Goal: Information Seeking & Learning: Learn about a topic

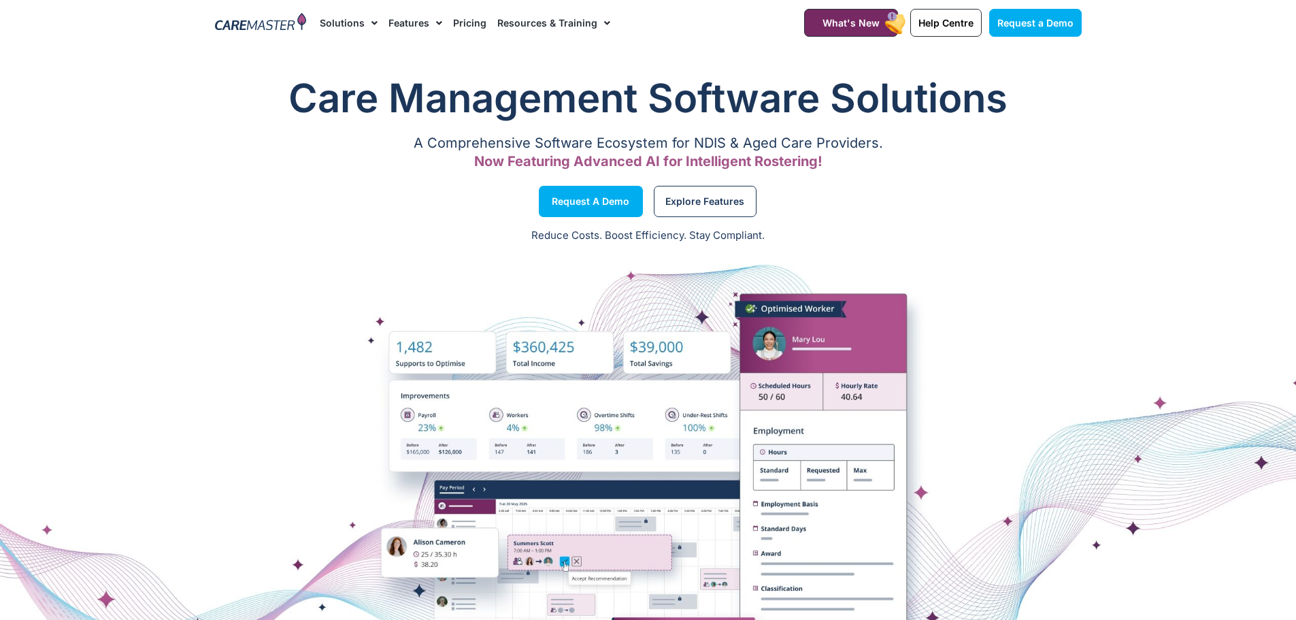
click at [521, 18] on link "Resources & Training" at bounding box center [553, 23] width 113 height 46
click at [518, 22] on link "Resources & Training" at bounding box center [553, 23] width 113 height 46
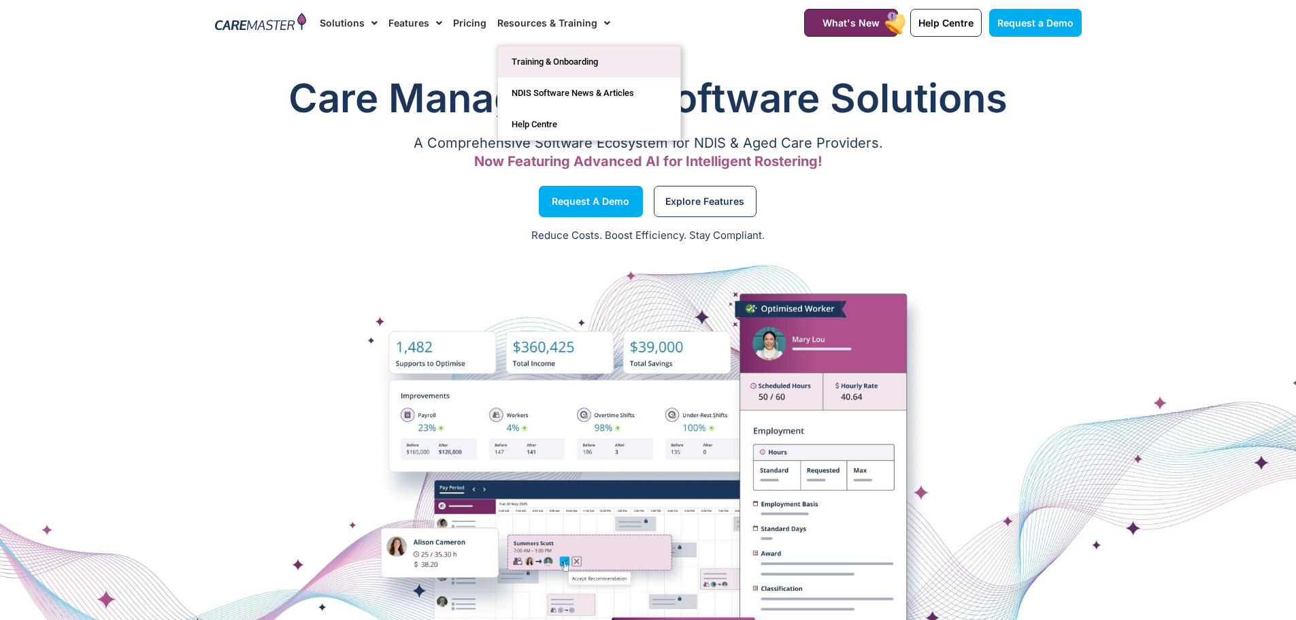
click at [543, 61] on link "Training & Onboarding" at bounding box center [589, 61] width 182 height 31
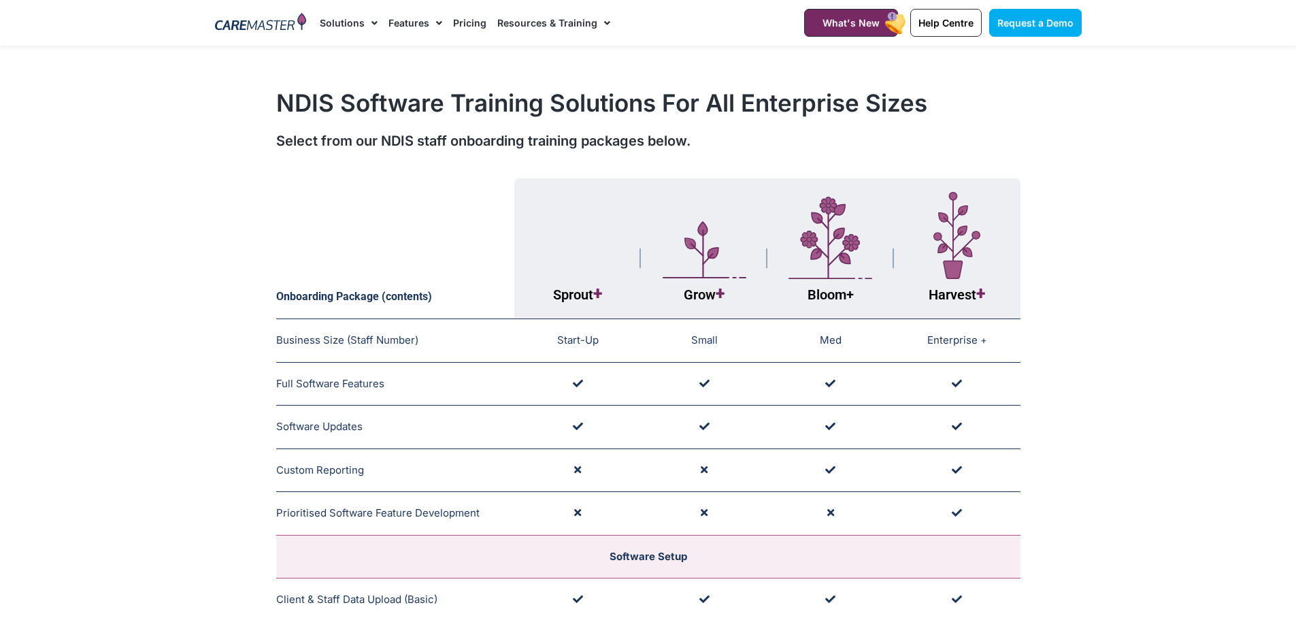
click at [331, 29] on link "Solutions" at bounding box center [349, 23] width 58 height 46
click at [332, 23] on link "Solutions" at bounding box center [349, 23] width 58 height 46
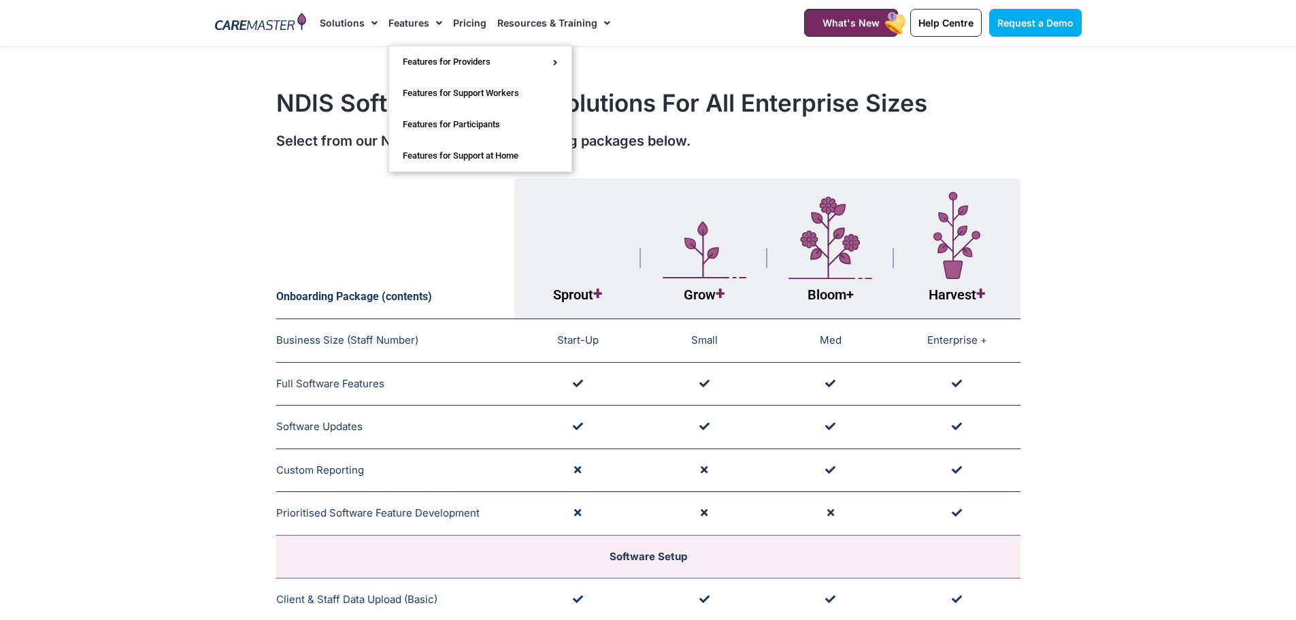
click at [408, 24] on link "Features" at bounding box center [415, 23] width 54 height 46
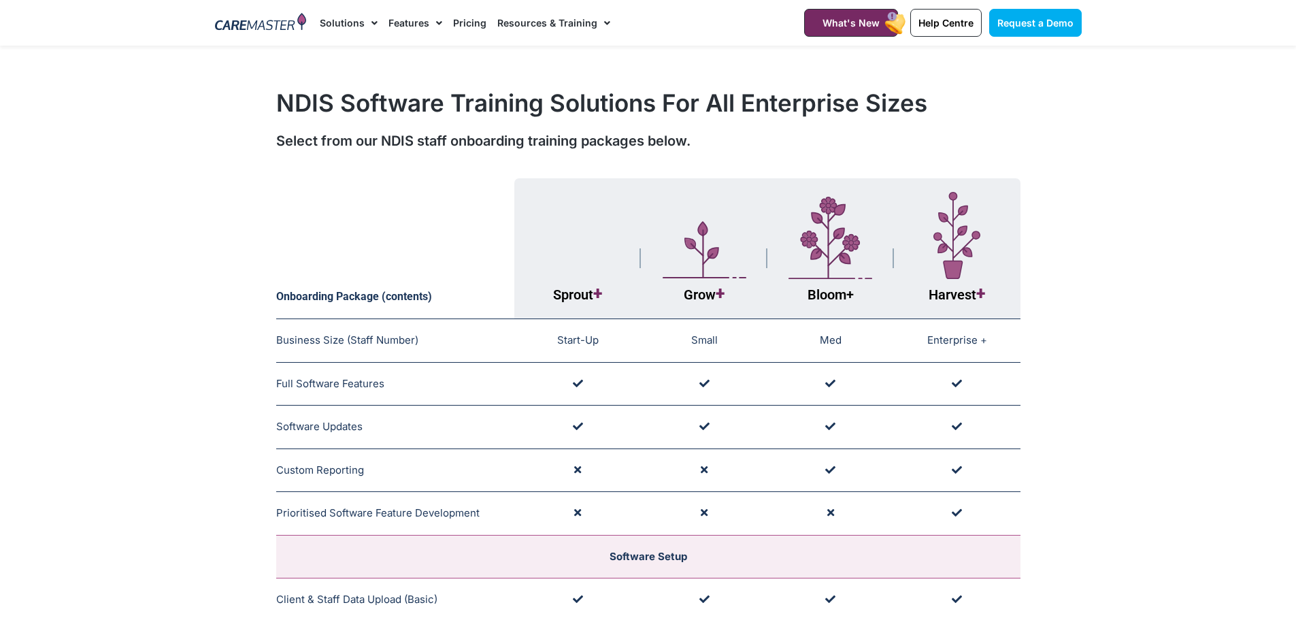
click at [406, 21] on link "Features" at bounding box center [415, 23] width 54 height 46
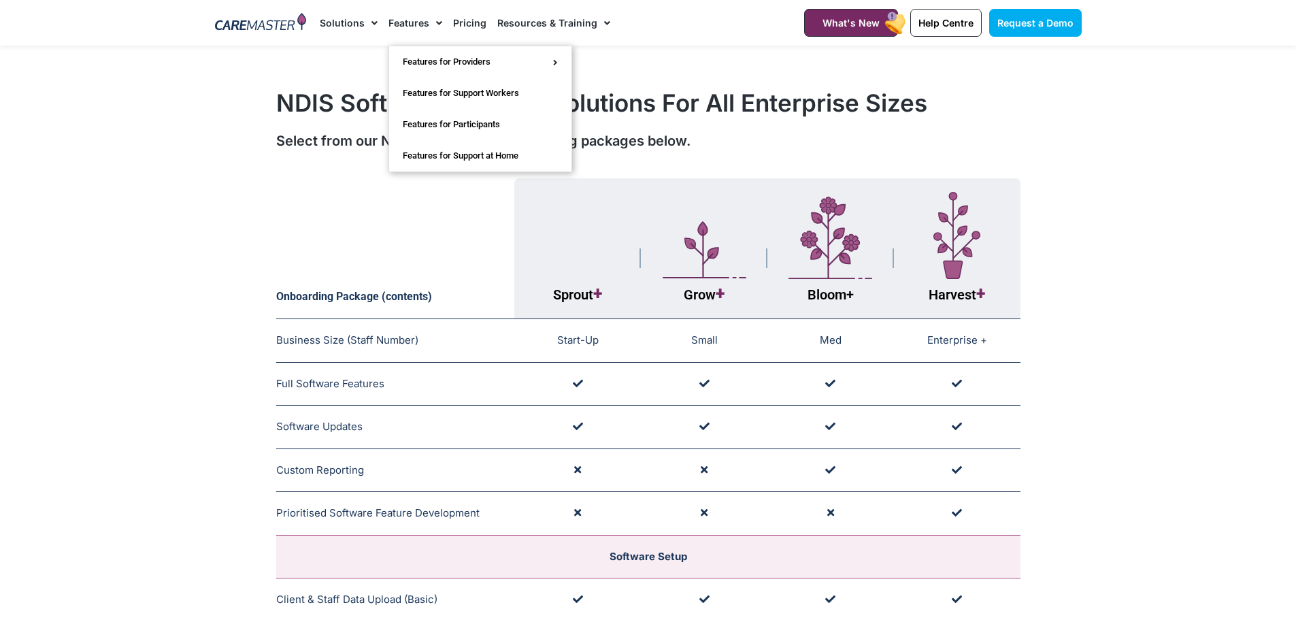
click at [448, 15] on li "Pricing" at bounding box center [470, 23] width 44 height 46
click at [463, 22] on link "Pricing" at bounding box center [469, 23] width 33 height 46
